Goal: Information Seeking & Learning: Learn about a topic

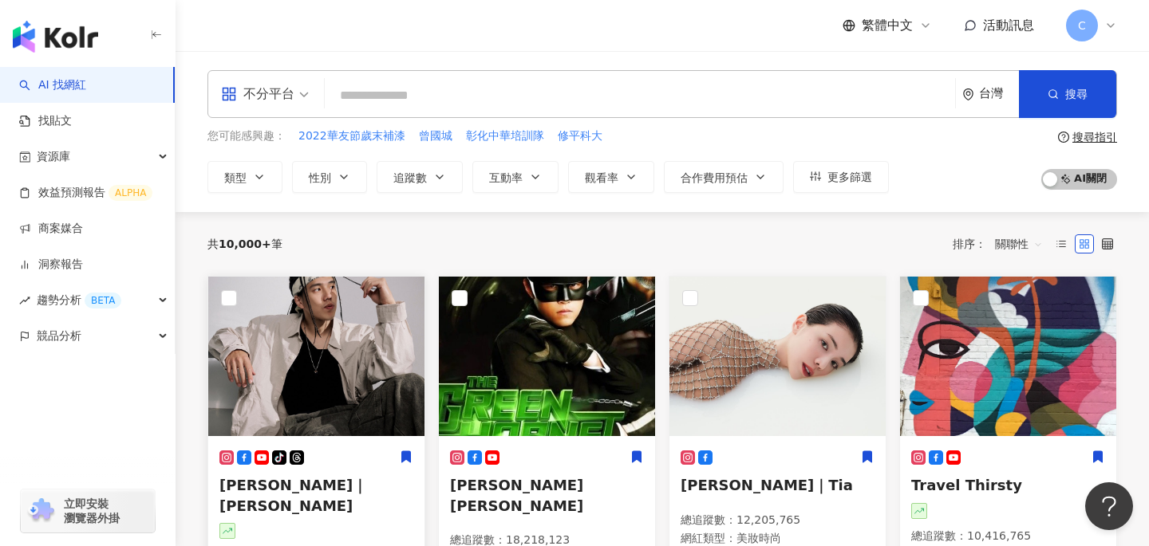
click at [342, 377] on img at bounding box center [316, 357] width 216 height 160
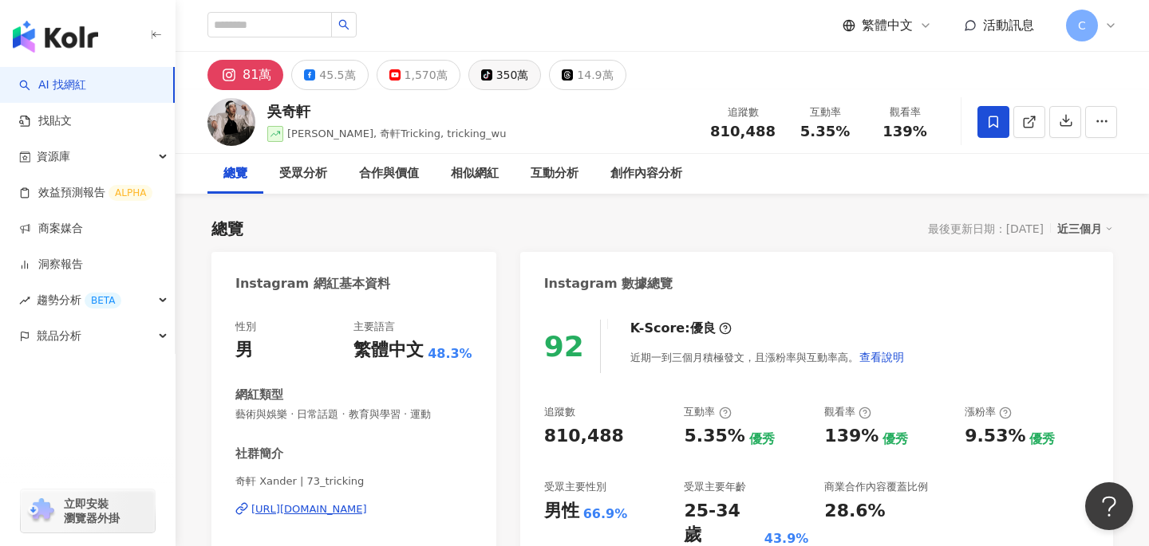
click at [496, 69] on div "350萬" at bounding box center [512, 75] width 33 height 22
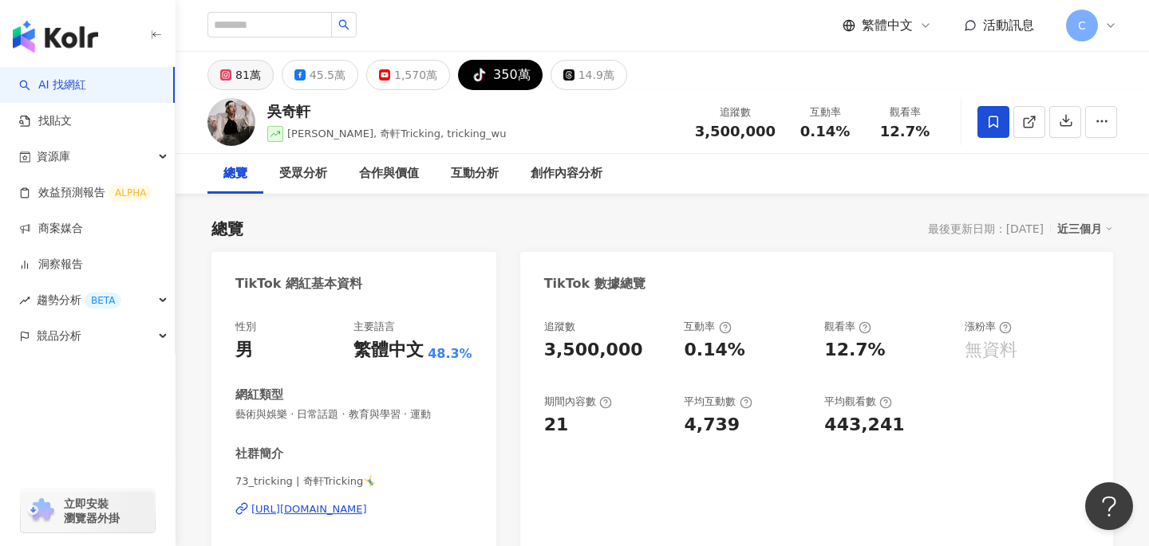
click at [226, 78] on icon at bounding box center [225, 74] width 11 height 11
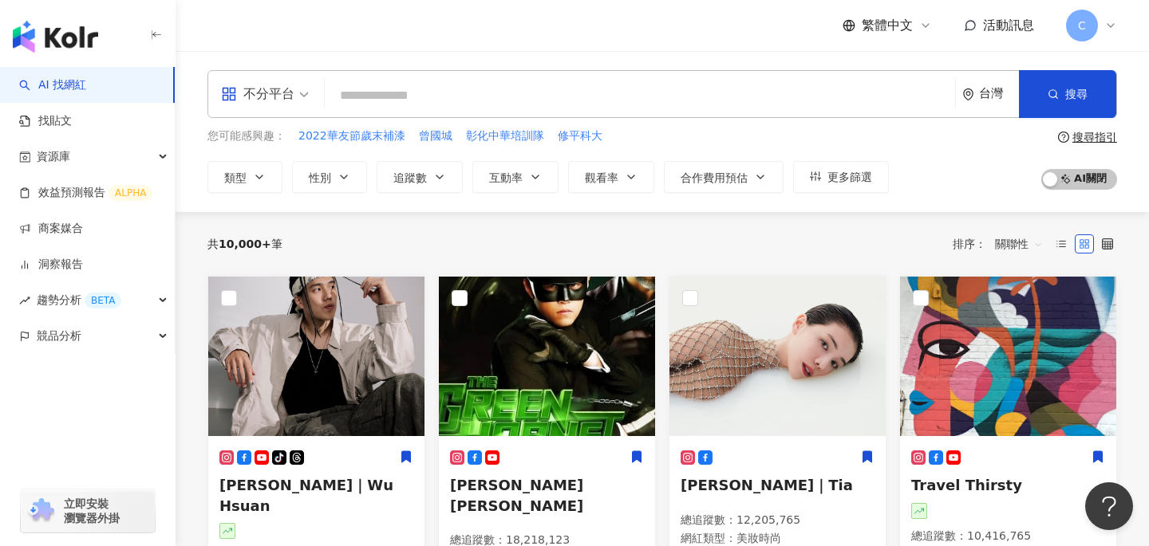
click at [679, 215] on div "共 10,000+ 筆 排序： 關聯性" at bounding box center [661, 244] width 909 height 64
click at [72, 119] on link "找貼文" at bounding box center [45, 121] width 53 height 16
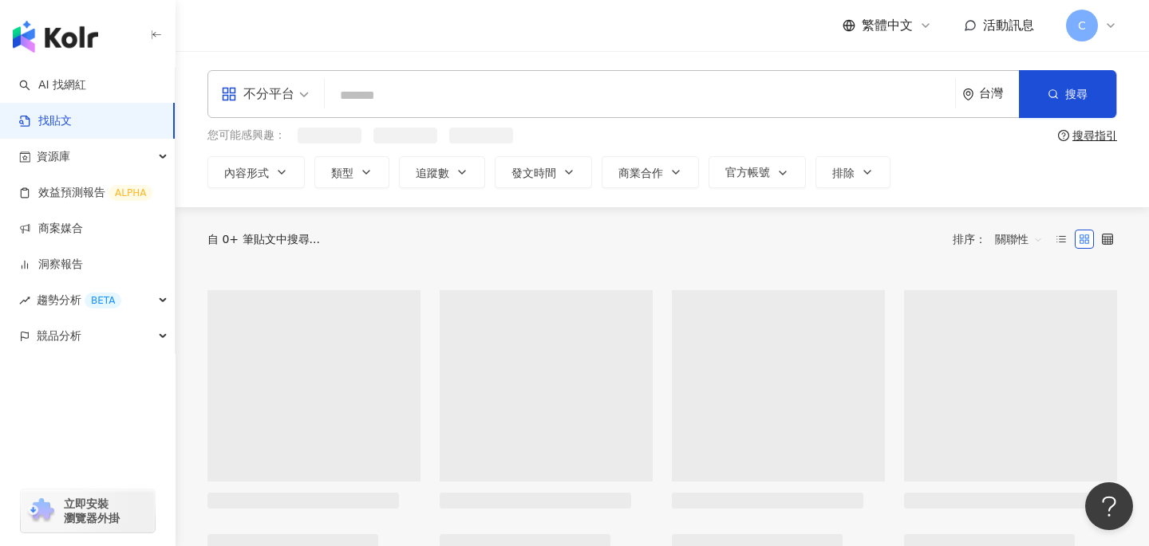
click at [266, 105] on div "不分平台" at bounding box center [257, 94] width 73 height 26
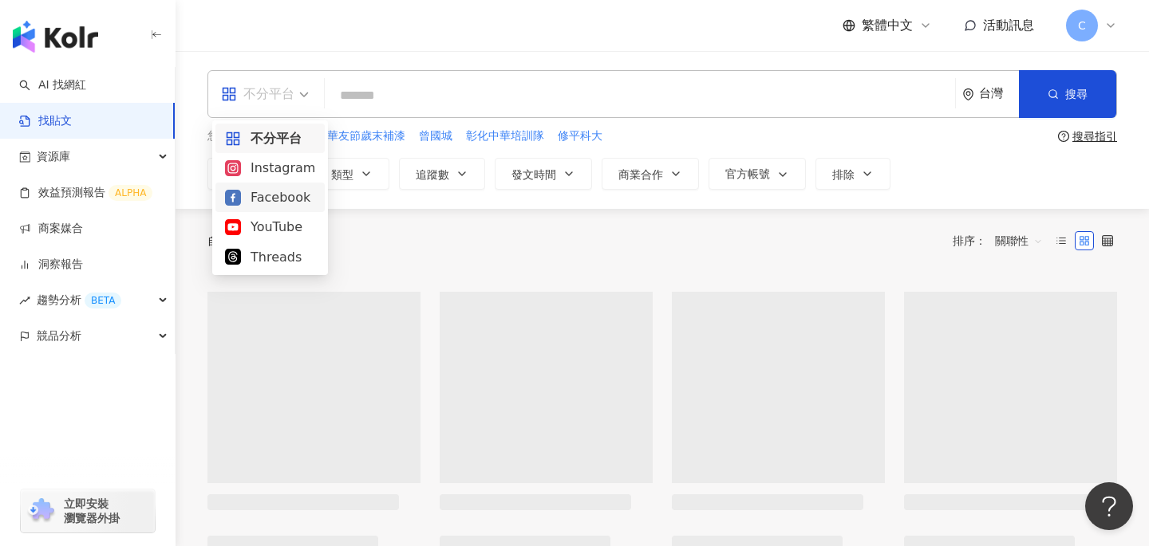
click at [271, 206] on div "Facebook" at bounding box center [270, 197] width 90 height 20
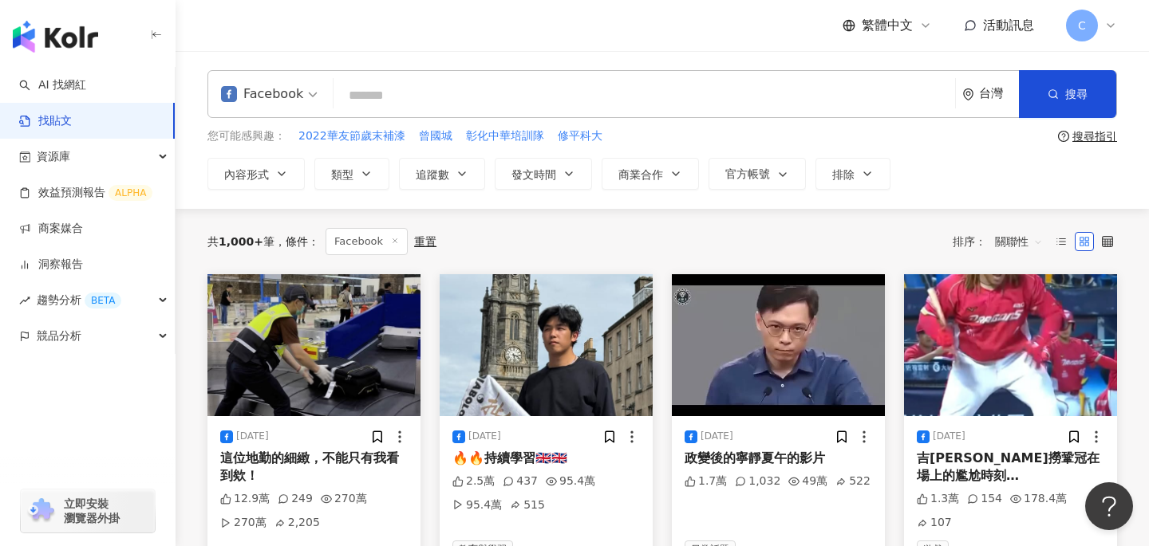
click at [349, 371] on img at bounding box center [313, 345] width 213 height 142
